Goal: Find specific page/section: Find specific page/section

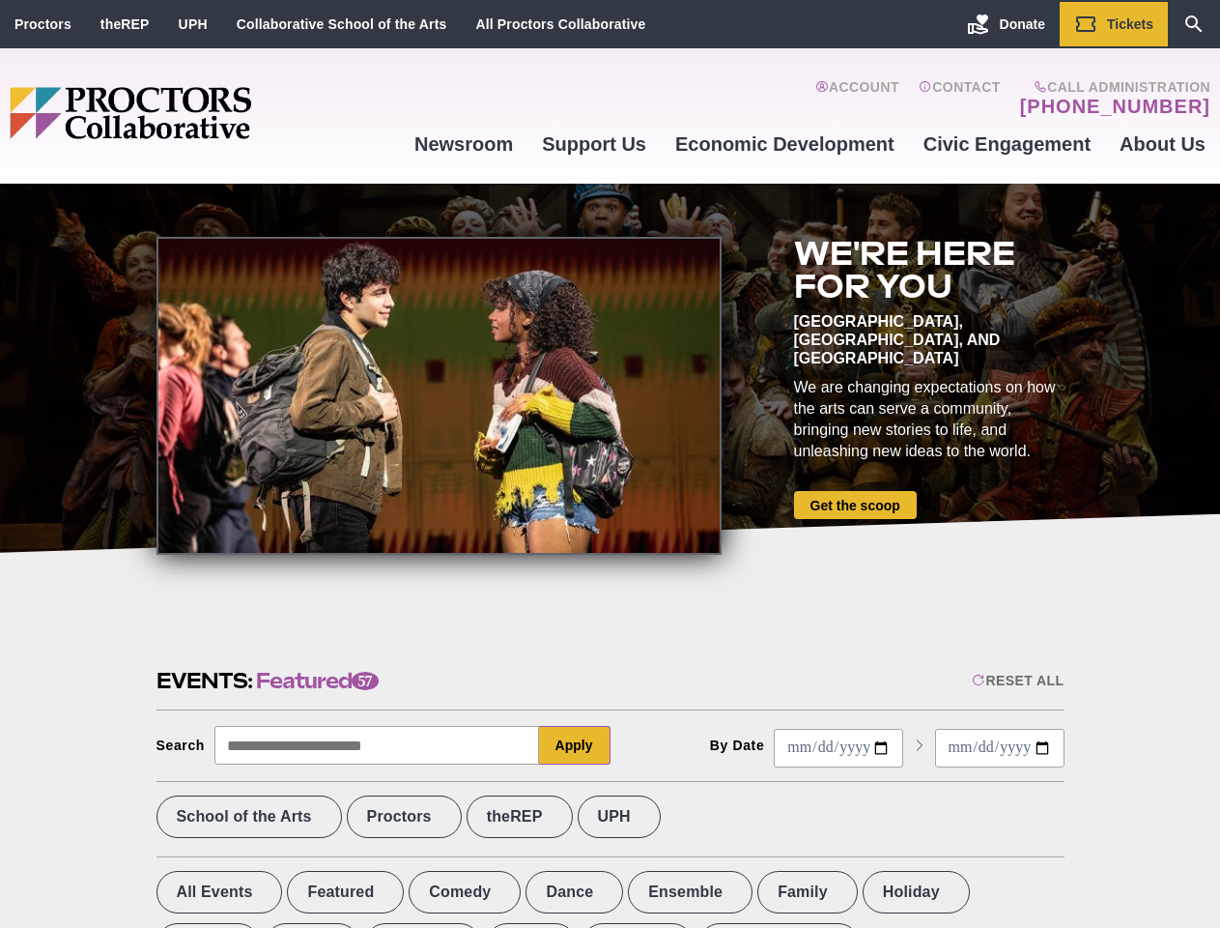
click at [610, 464] on div at bounding box center [439, 396] width 565 height 318
click at [1017, 680] on div "Reset All" at bounding box center [1018, 680] width 92 height 15
click at [575, 745] on button "Apply" at bounding box center [575, 745] width 72 height 39
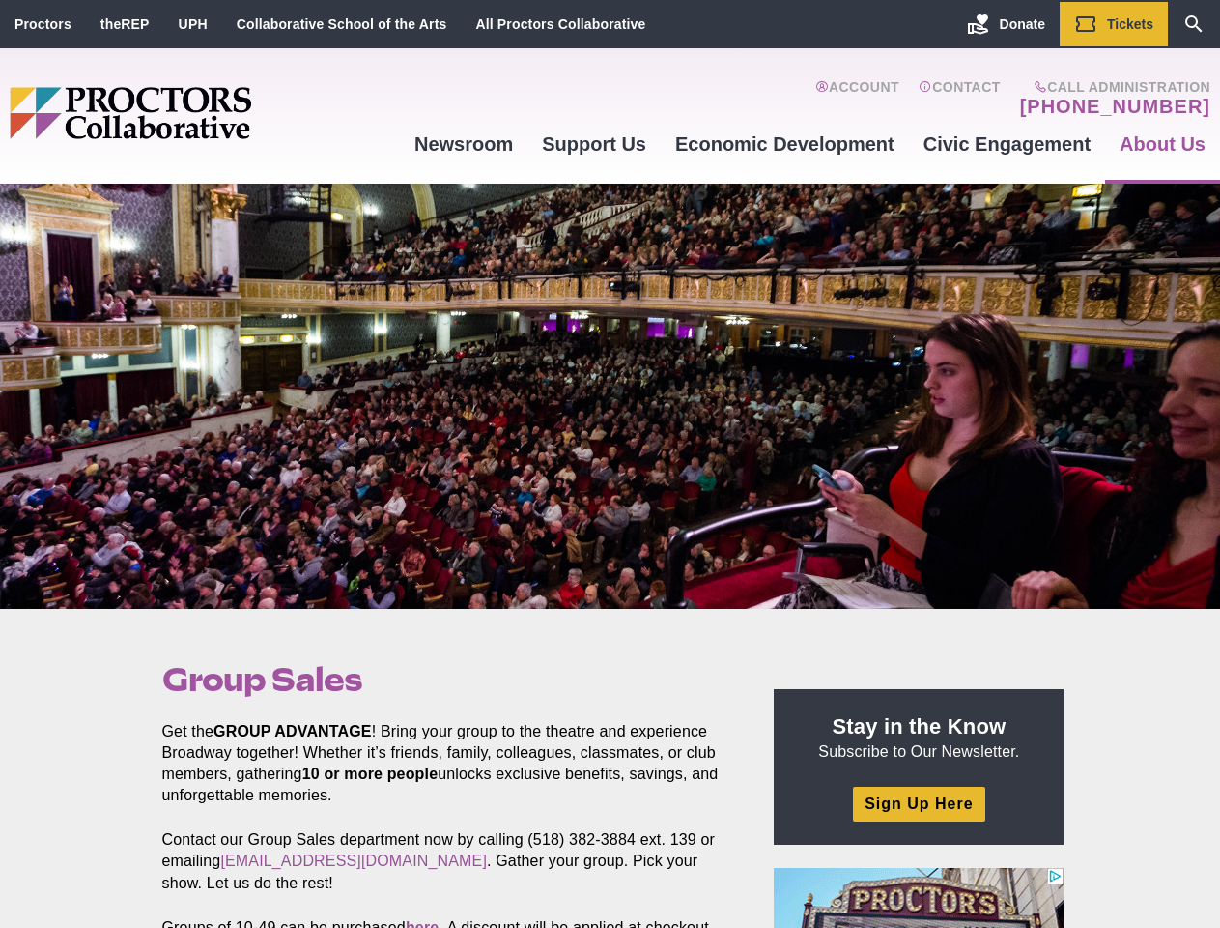
click at [610, 464] on div at bounding box center [610, 396] width 1220 height 425
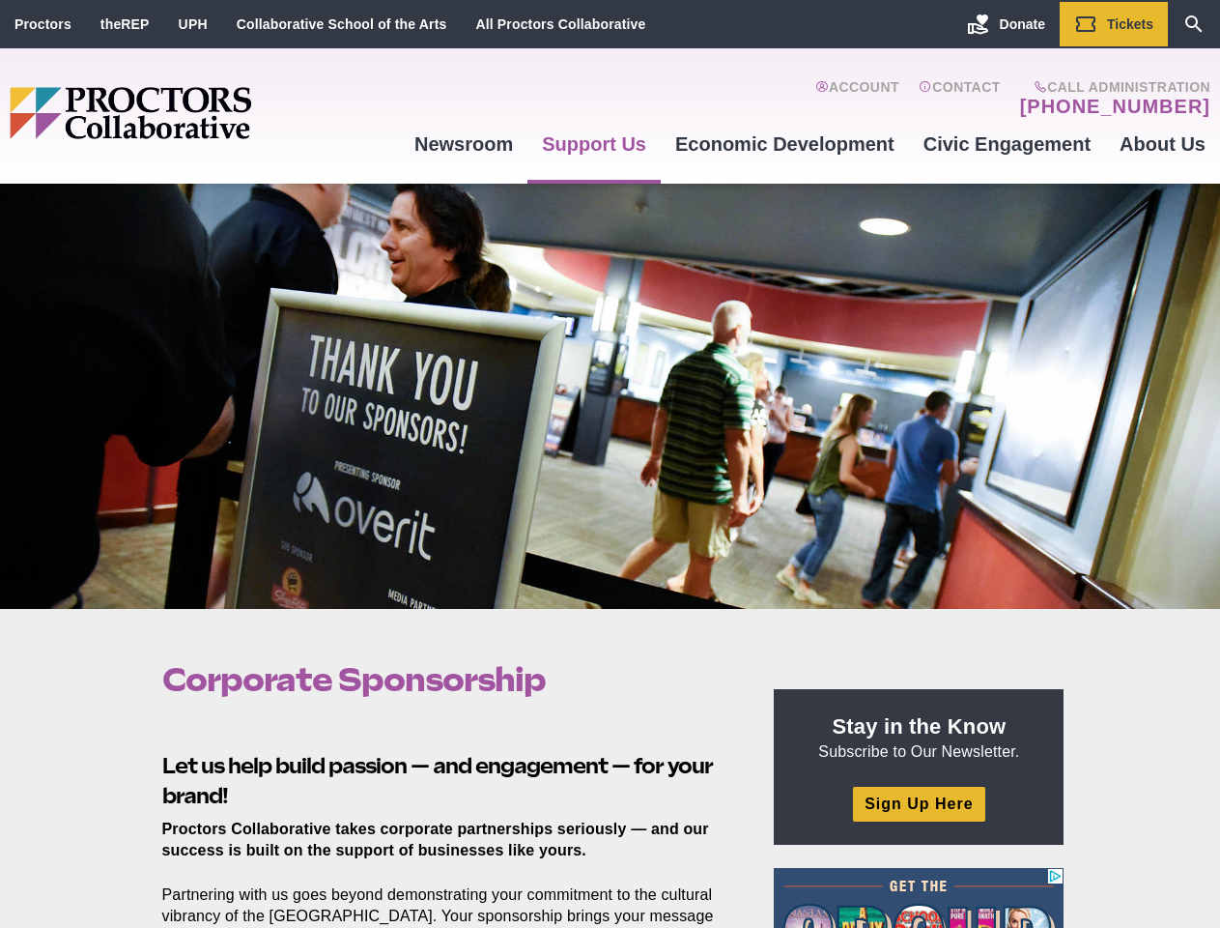
click at [610, 464] on div at bounding box center [610, 396] width 1220 height 425
